Goal: Task Accomplishment & Management: Manage account settings

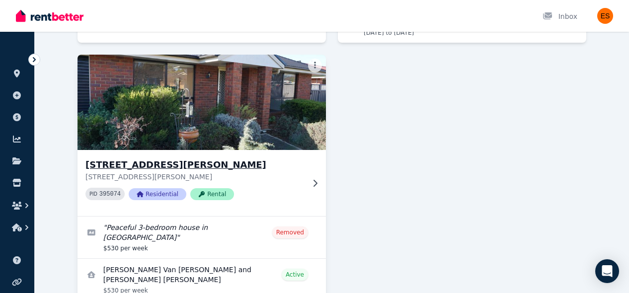
click at [299, 184] on div "[STREET_ADDRESS][PERSON_NAME][PERSON_NAME] PID 395074 Residential Rental" at bounding box center [195, 183] width 219 height 50
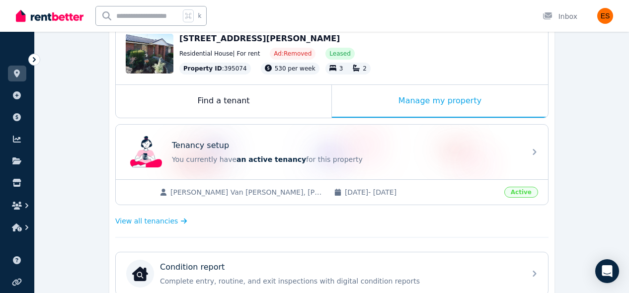
scroll to position [115, 0]
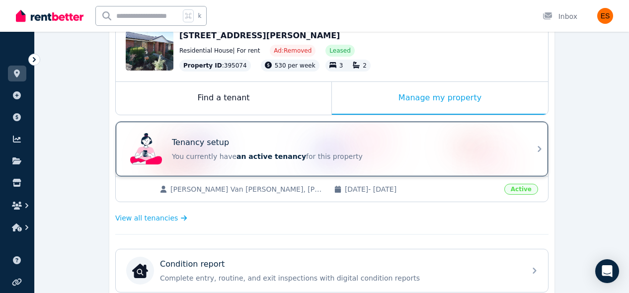
click at [508, 140] on div "Tenancy setup" at bounding box center [346, 143] width 348 height 12
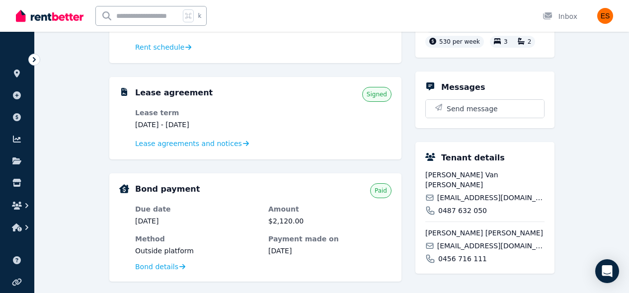
scroll to position [175, 0]
click at [222, 146] on span "Lease agreements and notices" at bounding box center [188, 143] width 107 height 10
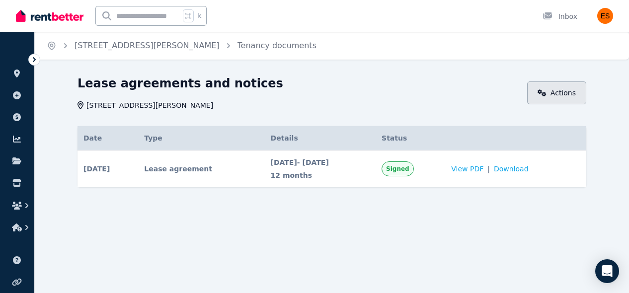
click at [560, 88] on link "Actions" at bounding box center [556, 93] width 59 height 23
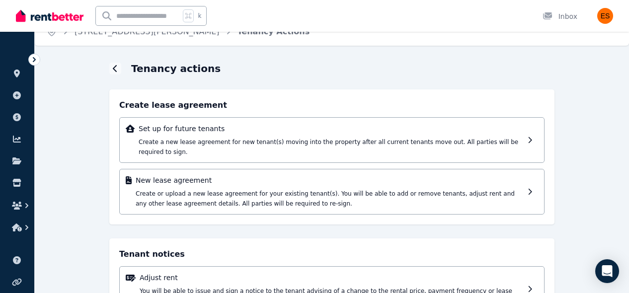
scroll to position [7, 0]
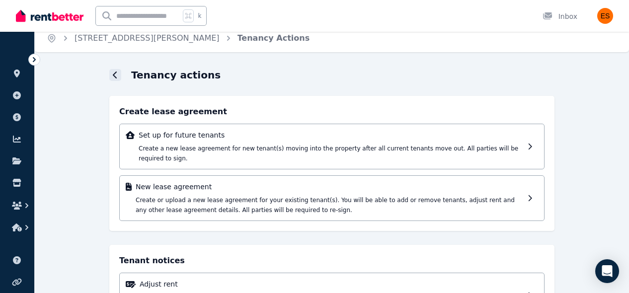
click at [117, 77] on icon at bounding box center [115, 75] width 5 height 8
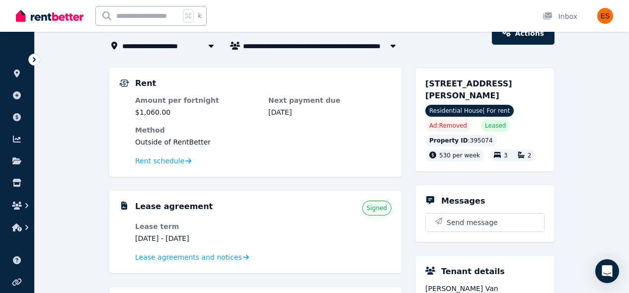
scroll to position [51, 0]
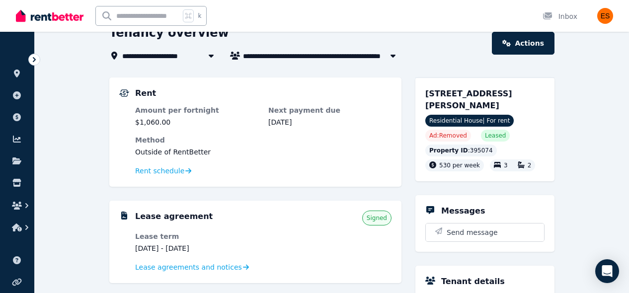
click at [395, 55] on icon "button" at bounding box center [393, 56] width 5 height 3
type input "**********"
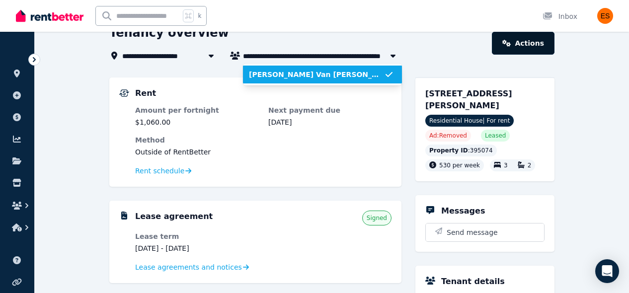
click at [514, 40] on div "**********" at bounding box center [314, 95] width 629 height 293
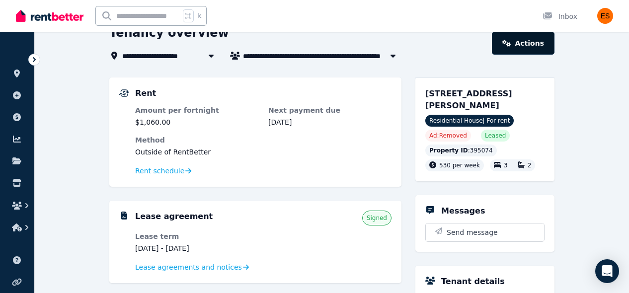
scroll to position [0, 0]
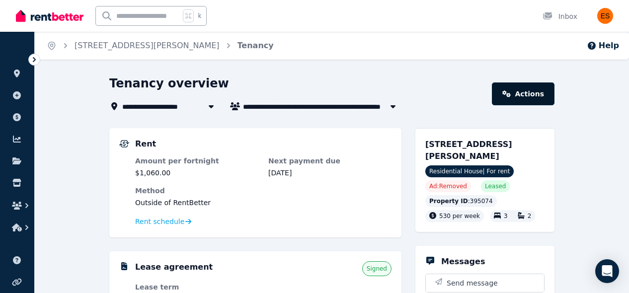
click at [517, 89] on link "Actions" at bounding box center [523, 94] width 63 height 23
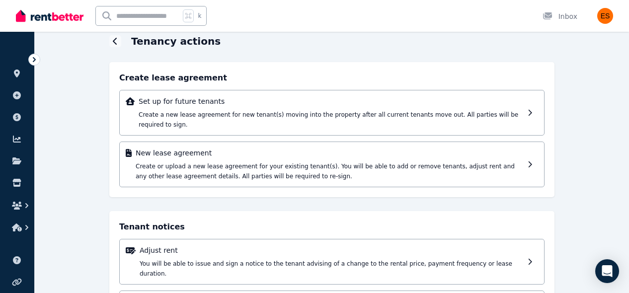
scroll to position [51, 0]
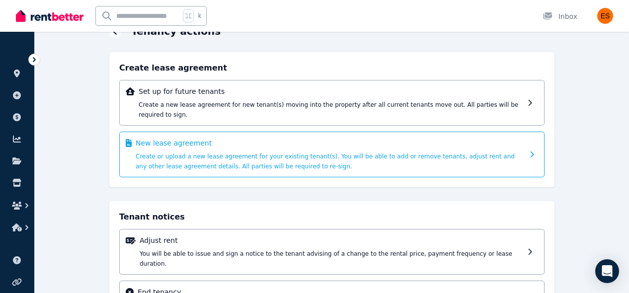
click at [411, 161] on div "New lease agreement Create or upload a new lease agreement for your existing te…" at bounding box center [330, 154] width 388 height 33
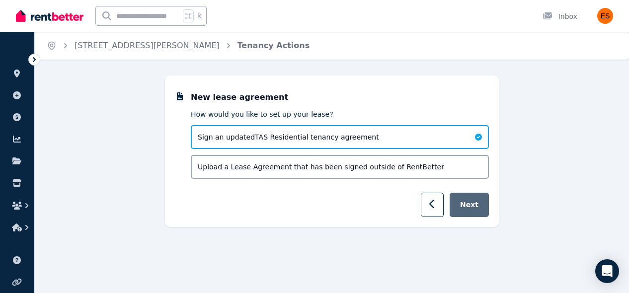
click at [468, 209] on button "Next" at bounding box center [469, 205] width 39 height 24
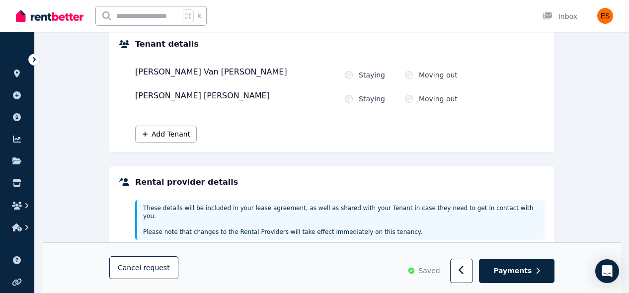
scroll to position [128, 0]
click at [160, 134] on button "Add Tenant" at bounding box center [166, 134] width 62 height 17
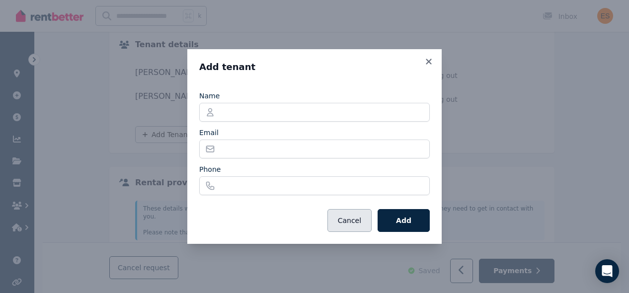
click at [350, 217] on button "Cancel" at bounding box center [350, 220] width 44 height 23
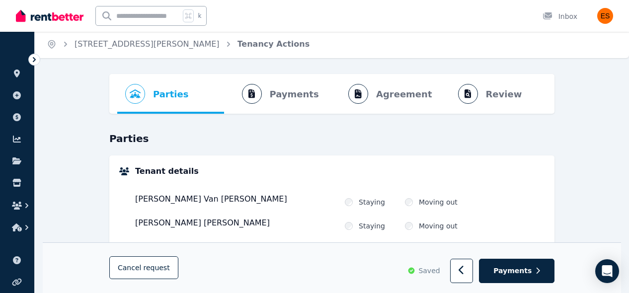
scroll to position [0, 0]
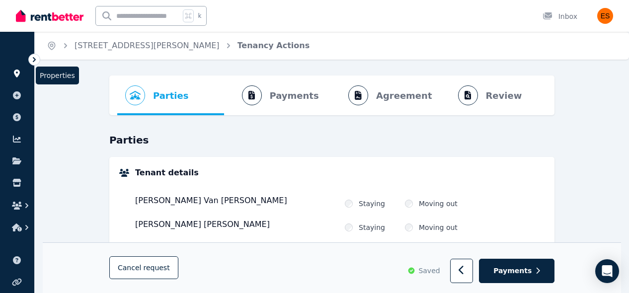
click at [13, 75] on icon at bounding box center [17, 74] width 10 height 8
